Goal: Information Seeking & Learning: Learn about a topic

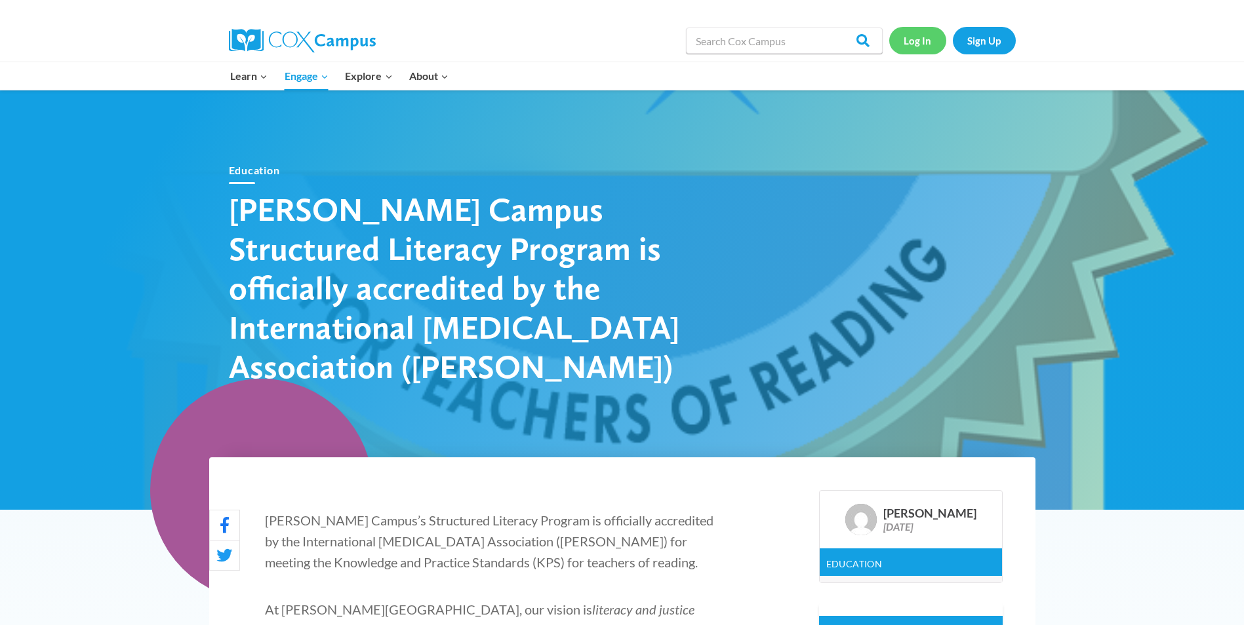
click at [905, 47] on link "Log In" at bounding box center [917, 40] width 57 height 27
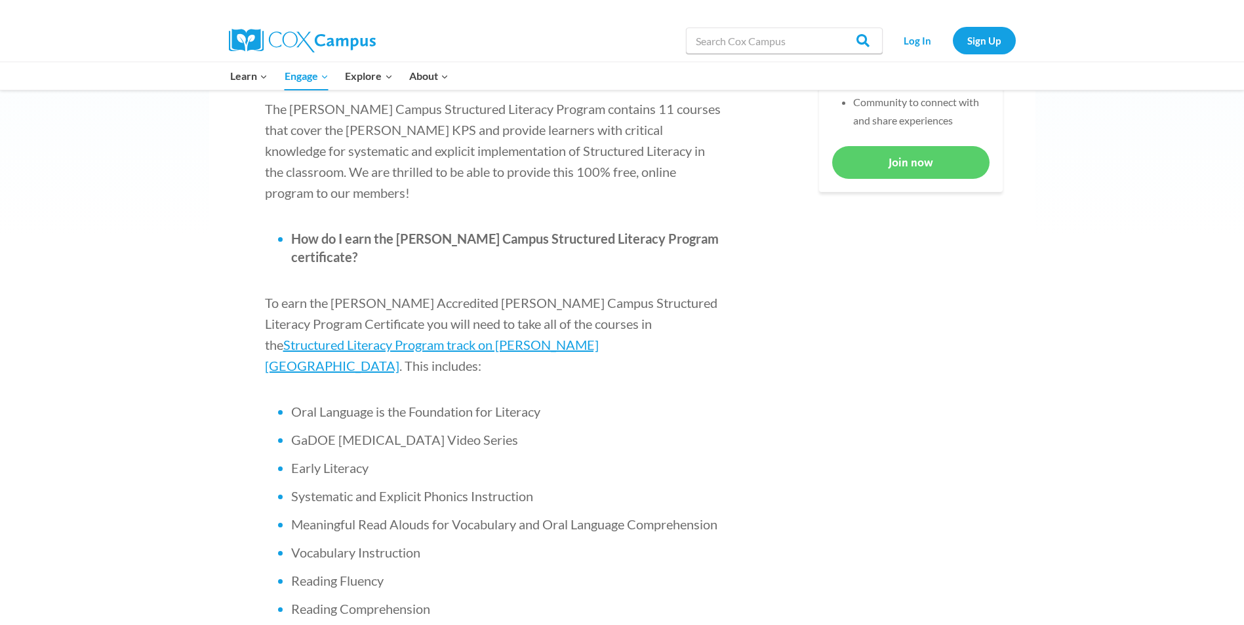
scroll to position [703, 0]
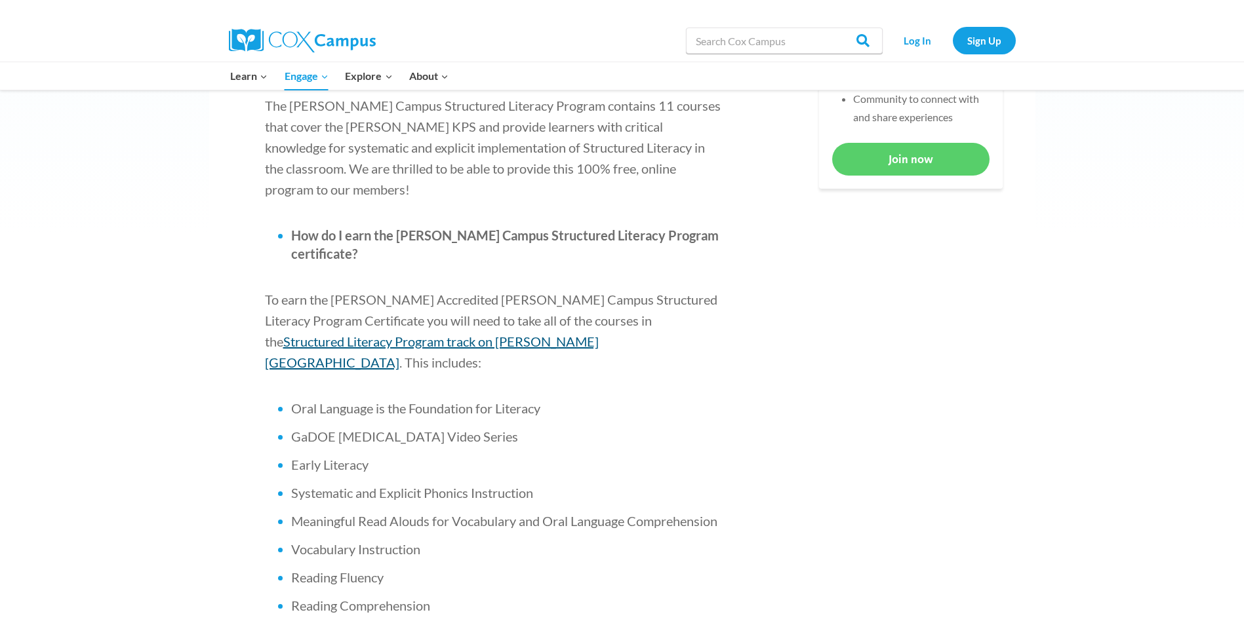
click at [599, 334] on span "Structured Literacy Program track on [PERSON_NAME][GEOGRAPHIC_DATA]" at bounding box center [432, 352] width 334 height 37
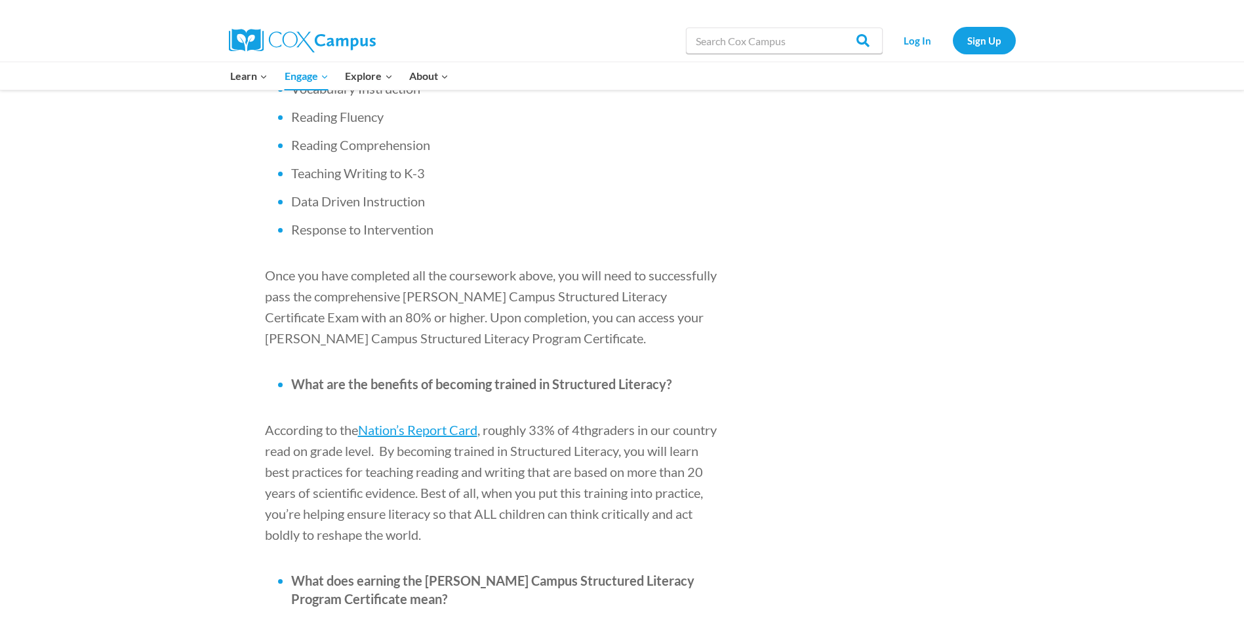
scroll to position [1161, 0]
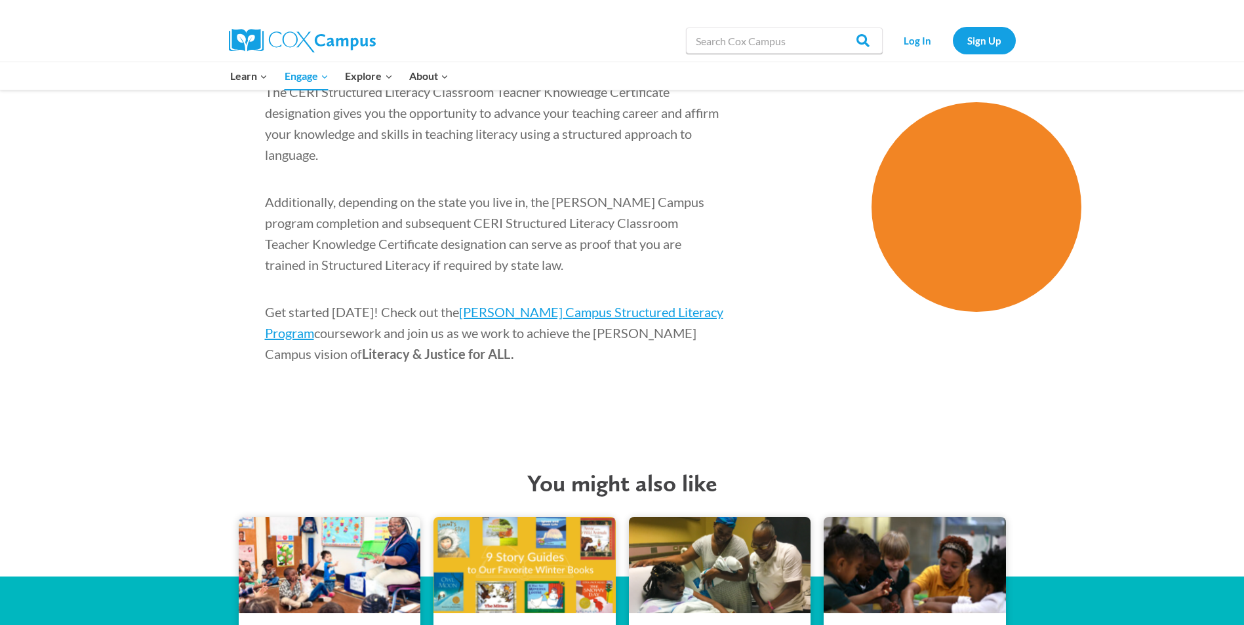
scroll to position [1859, 0]
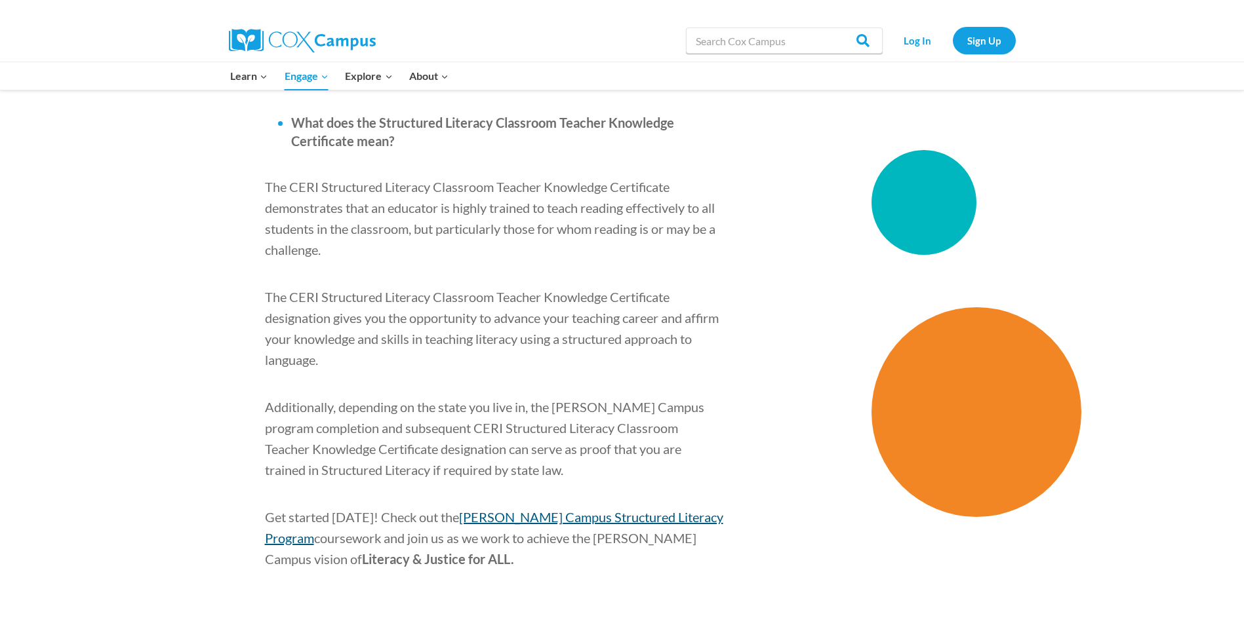
click at [534, 509] on span "[PERSON_NAME] Campus Structured Literacy Program" at bounding box center [494, 527] width 458 height 37
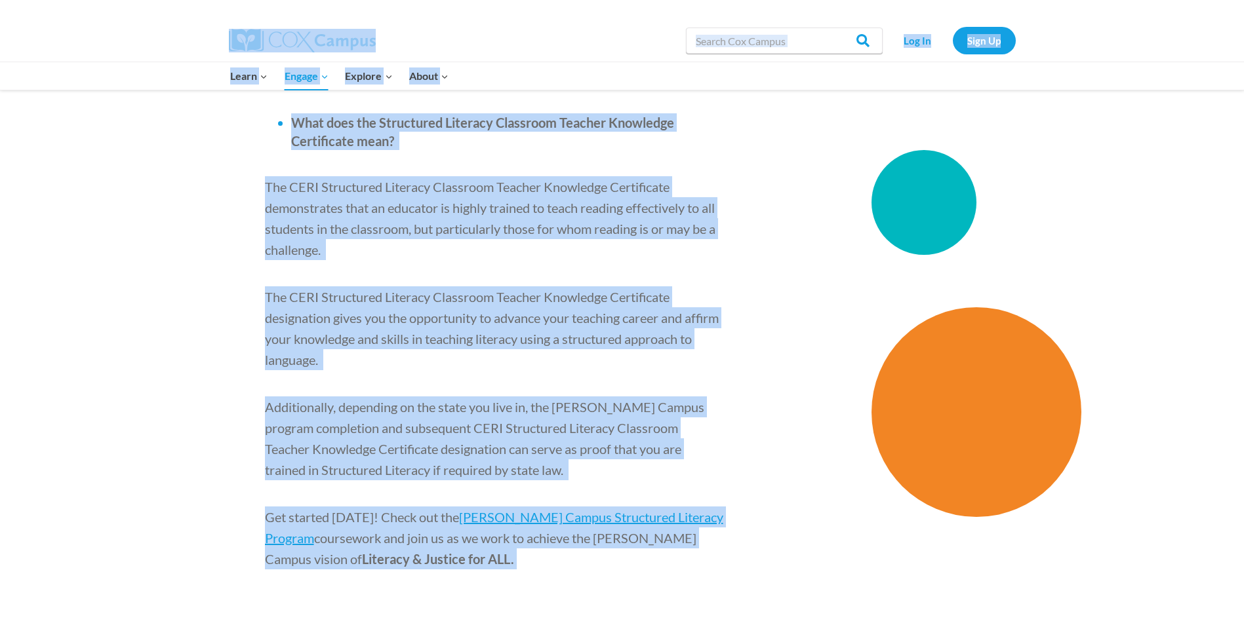
scroll to position [1850, 0]
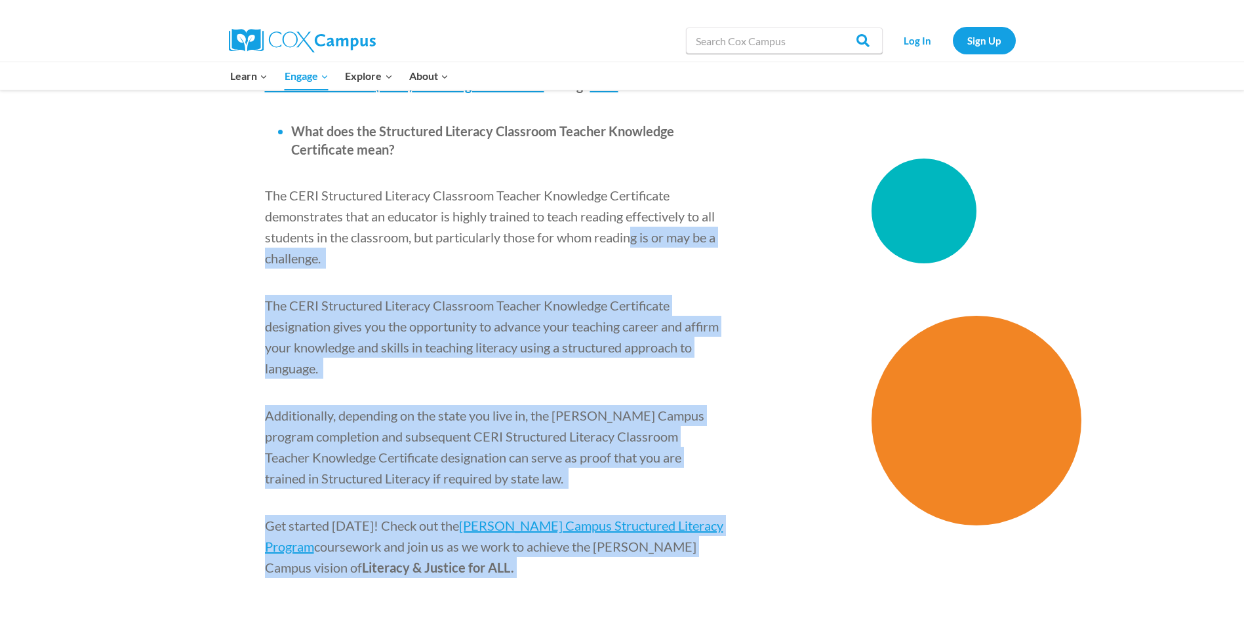
drag, startPoint x: 417, startPoint y: 486, endPoint x: 652, endPoint y: 174, distance: 391.0
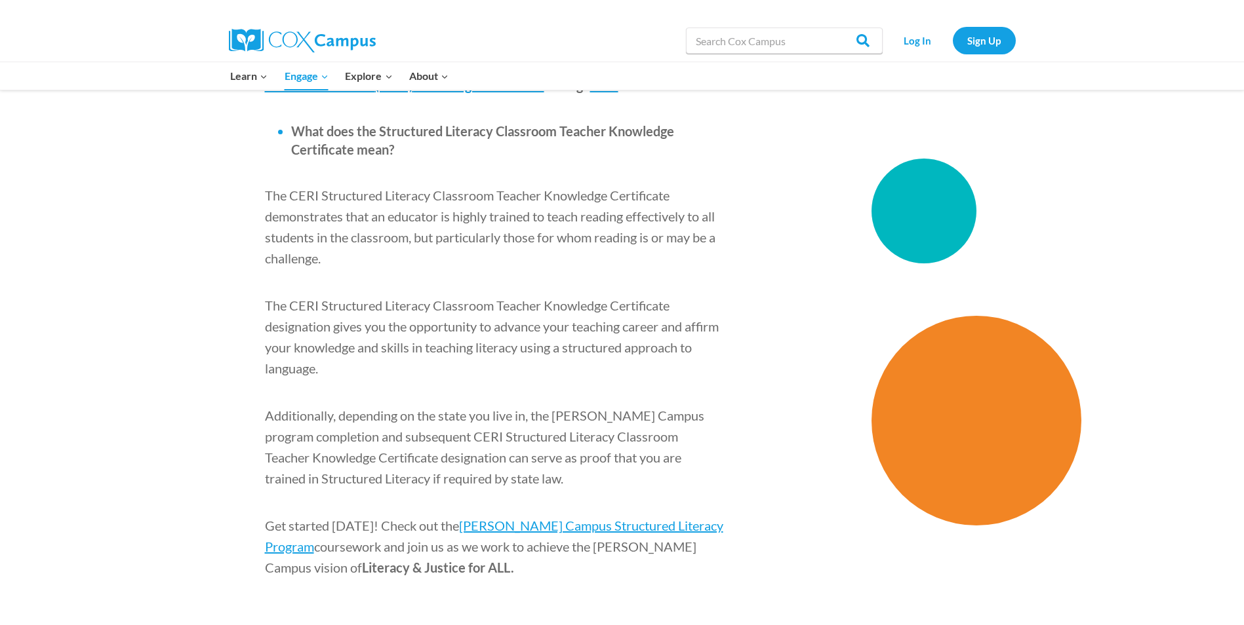
drag, startPoint x: 652, startPoint y: 174, endPoint x: 790, endPoint y: 246, distance: 156.0
click at [666, 518] on span "[PERSON_NAME] Campus Structured Literacy Program" at bounding box center [494, 536] width 458 height 37
